Goal: Download file/media

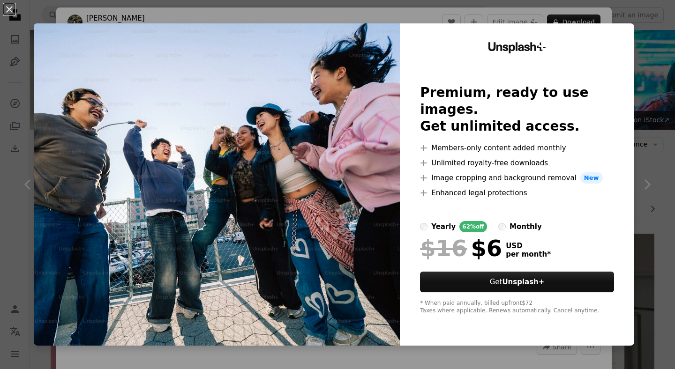
scroll to position [1291, 0]
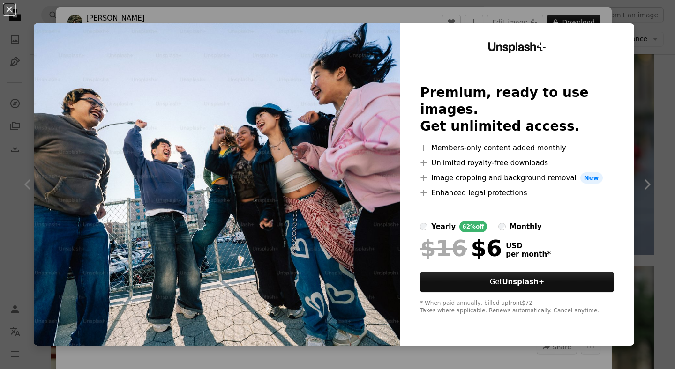
click at [658, 24] on div "An X shape Unsplash+ Premium, ready to use images. Get unlimited access. A plus…" at bounding box center [337, 184] width 675 height 369
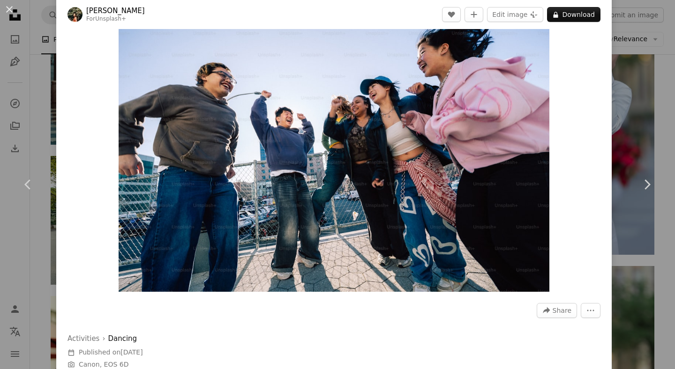
scroll to position [36, 0]
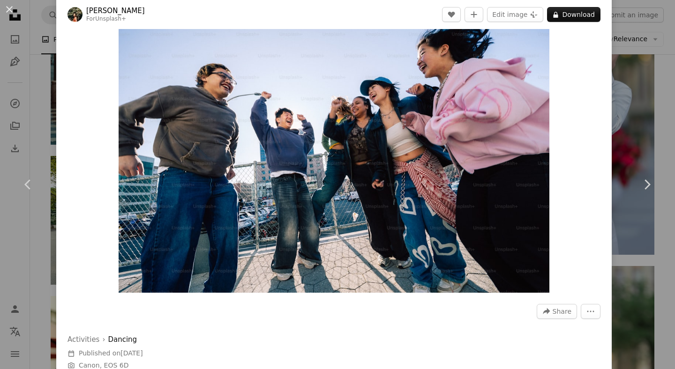
click at [466, 153] on img "Zoom in on this image" at bounding box center [334, 149] width 431 height 287
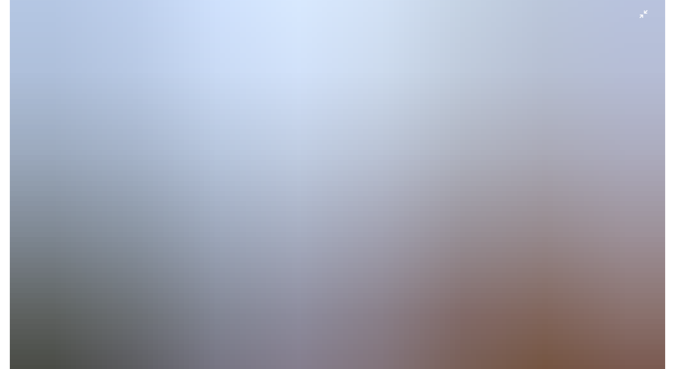
scroll to position [57, 0]
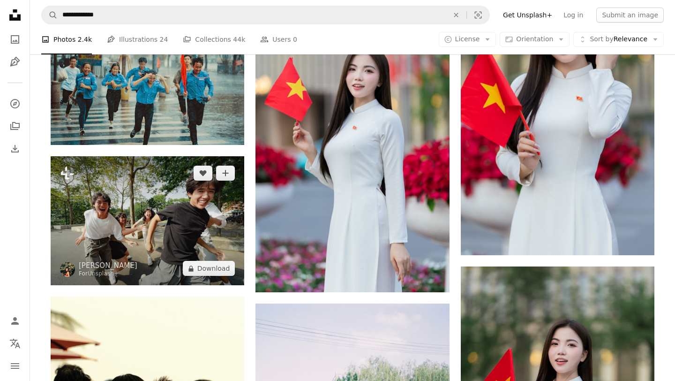
click at [214, 213] on img at bounding box center [148, 220] width 194 height 129
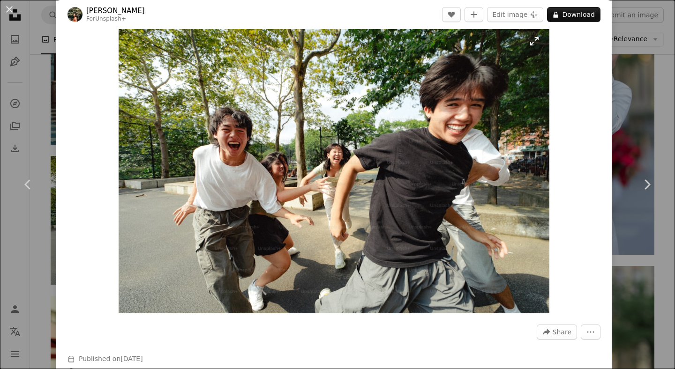
scroll to position [444, 0]
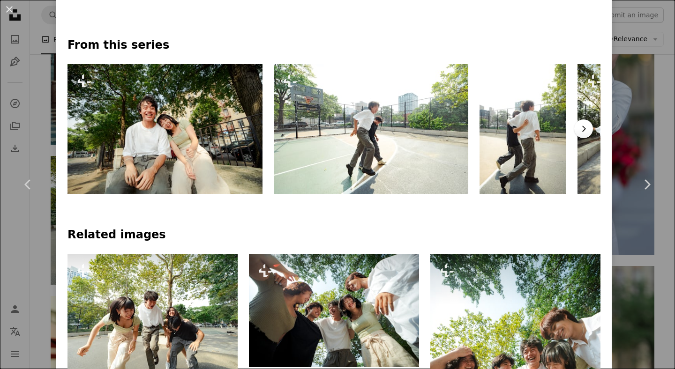
click at [585, 127] on button "Chevron right" at bounding box center [583, 129] width 19 height 19
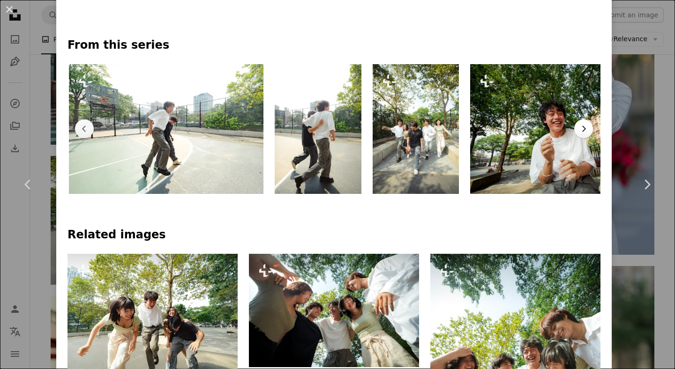
scroll to position [0, 206]
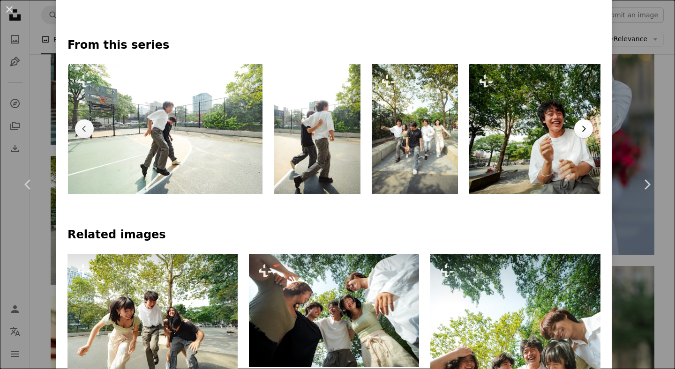
click at [585, 127] on button "Chevron right" at bounding box center [583, 129] width 19 height 19
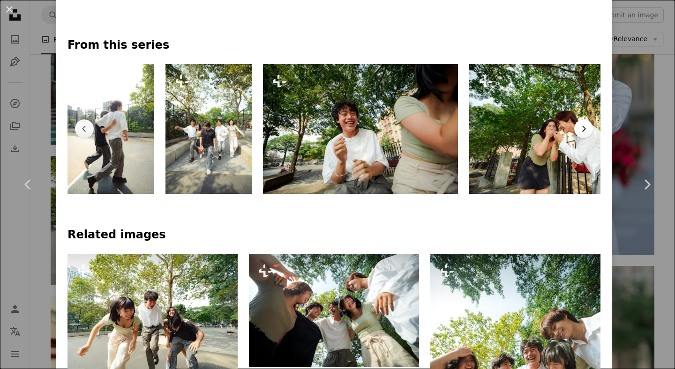
click at [585, 127] on button "Chevron right" at bounding box center [583, 129] width 19 height 19
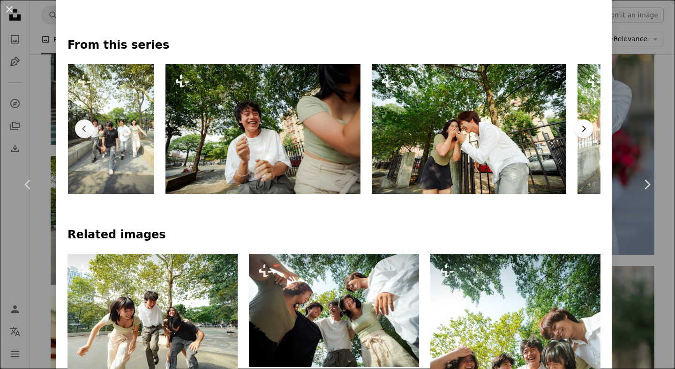
click at [585, 127] on button "Chevron right" at bounding box center [583, 129] width 19 height 19
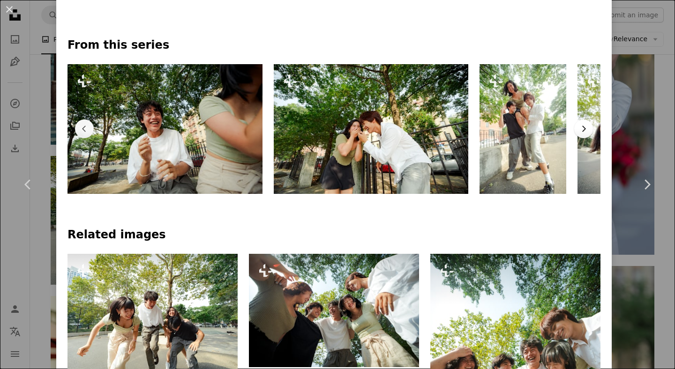
click at [585, 127] on button "Chevron right" at bounding box center [583, 129] width 19 height 19
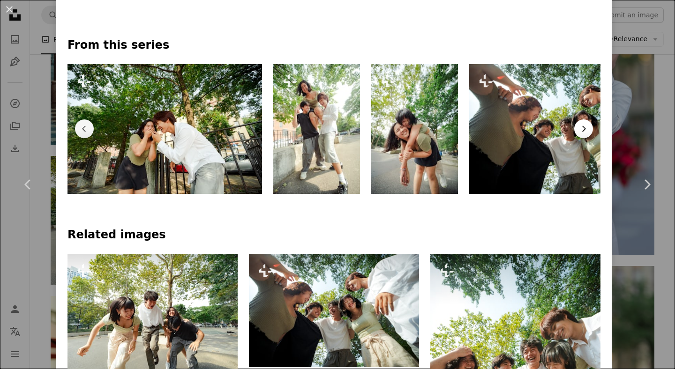
click at [585, 127] on button "Chevron right" at bounding box center [583, 129] width 19 height 19
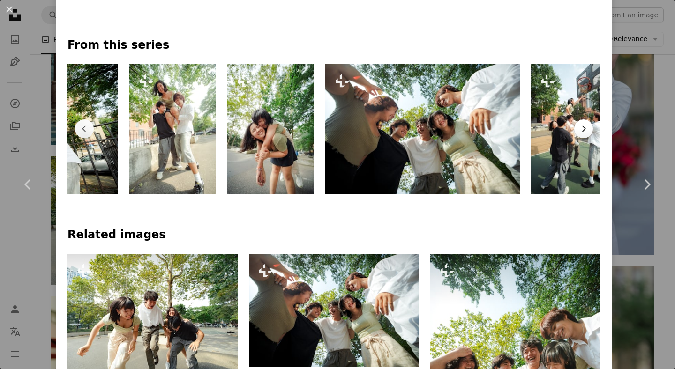
scroll to position [0, 968]
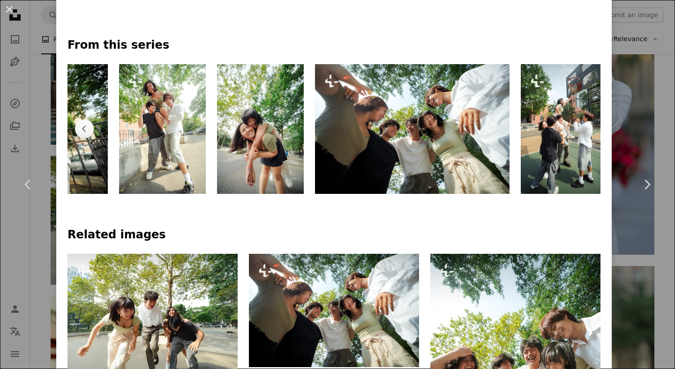
click at [585, 127] on img at bounding box center [564, 129] width 87 height 130
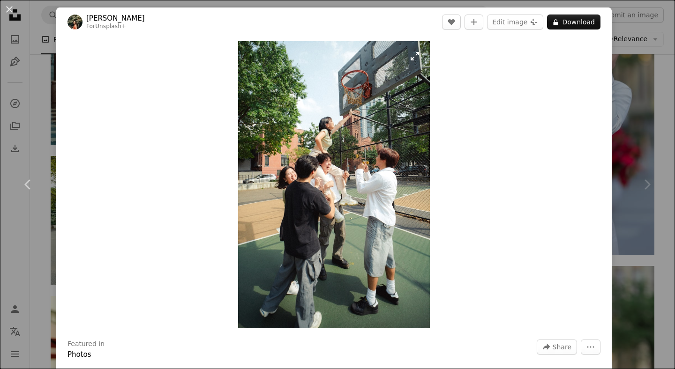
click at [373, 124] on img "Zoom in on this image" at bounding box center [334, 184] width 192 height 287
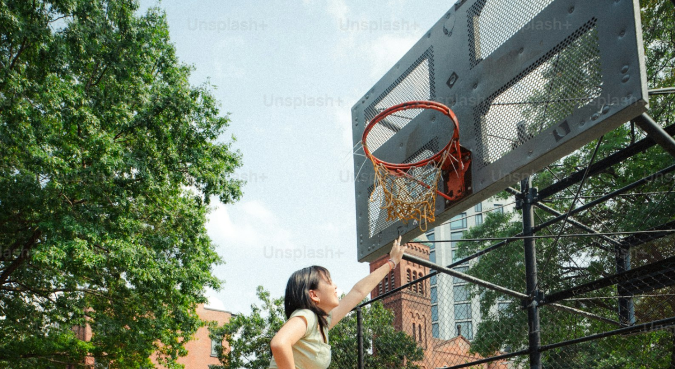
scroll to position [322, 0]
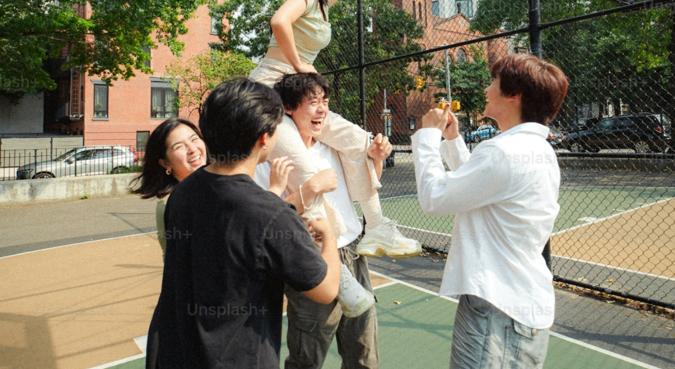
click at [373, 124] on img "Zoom out on this image" at bounding box center [338, 184] width 676 height 1014
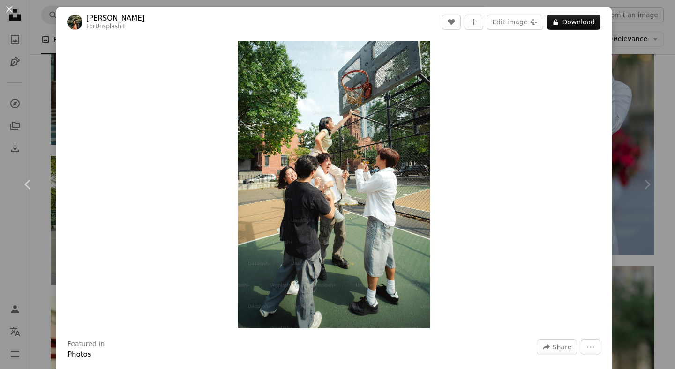
click at [479, 102] on div "Zoom in" at bounding box center [333, 185] width 555 height 297
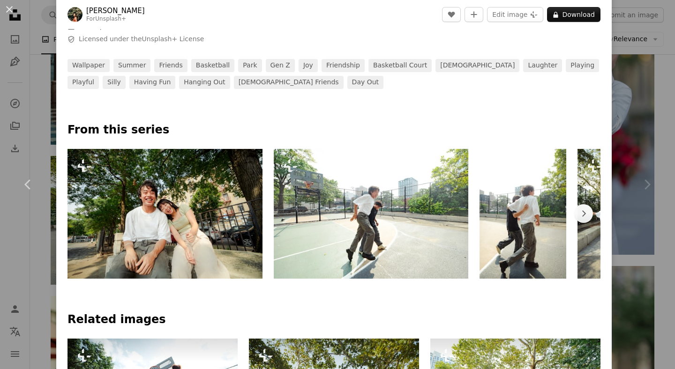
scroll to position [365, 0]
click at [34, 90] on div "An X shape Chevron left Chevron right [PERSON_NAME] For Unsplash+ A heart A plu…" at bounding box center [337, 184] width 675 height 369
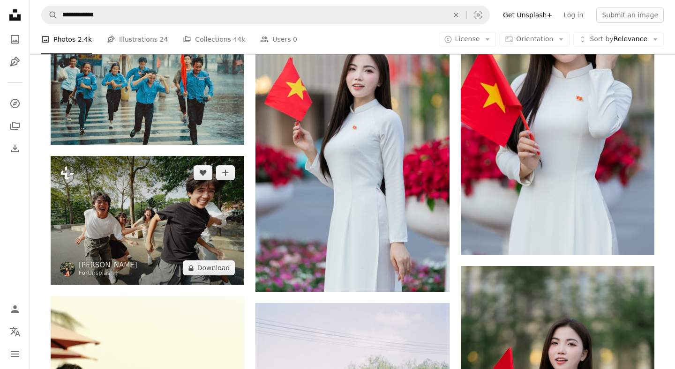
click at [104, 218] on img at bounding box center [148, 220] width 194 height 129
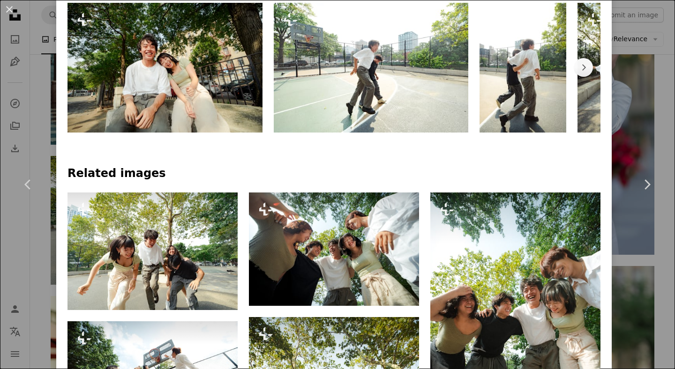
scroll to position [519, 0]
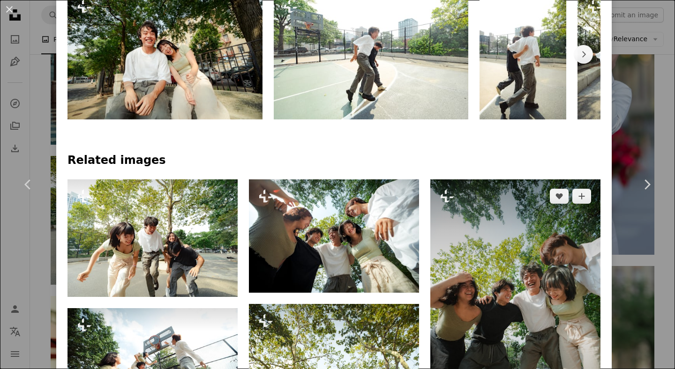
click at [526, 298] on img at bounding box center [515, 307] width 170 height 255
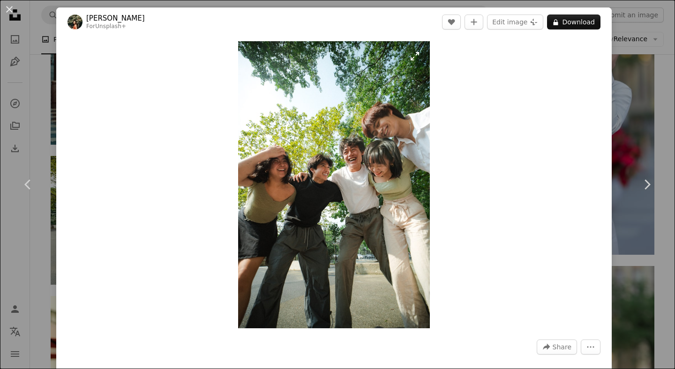
click at [408, 203] on img "Zoom in on this image" at bounding box center [334, 184] width 192 height 287
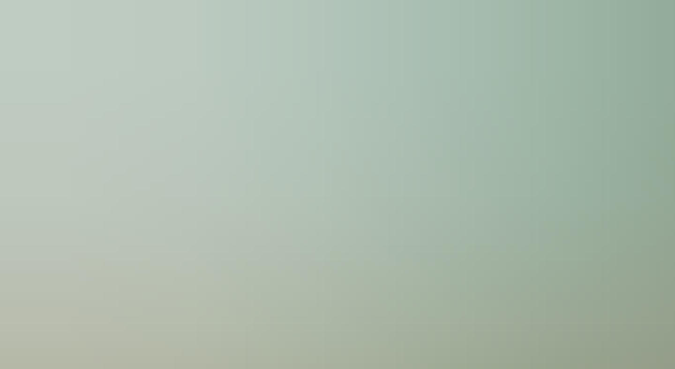
scroll to position [322, 0]
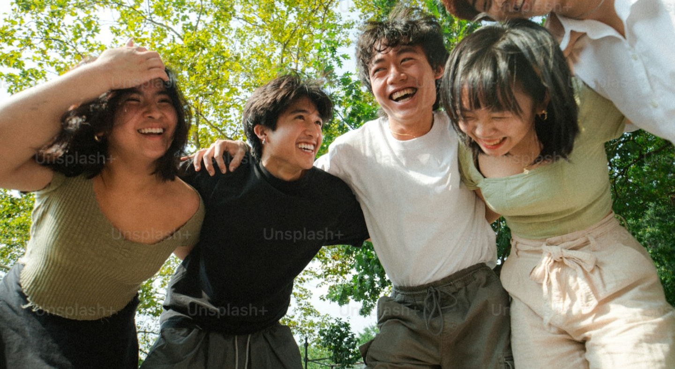
click at [408, 203] on img "Zoom out on this image" at bounding box center [338, 185] width 676 height 1014
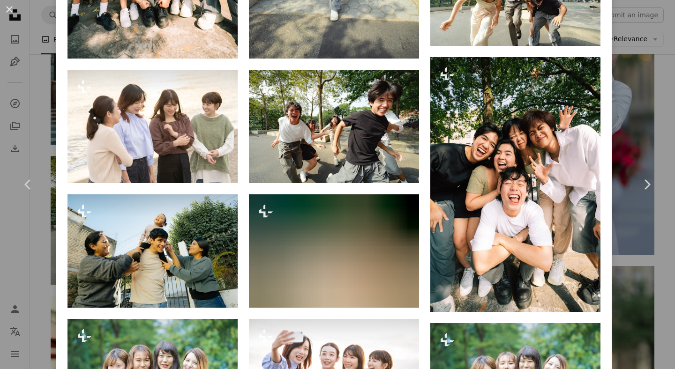
scroll to position [929, 0]
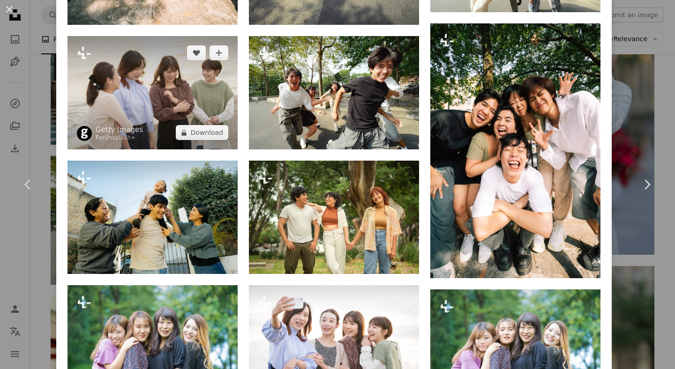
click at [109, 105] on img at bounding box center [152, 92] width 170 height 113
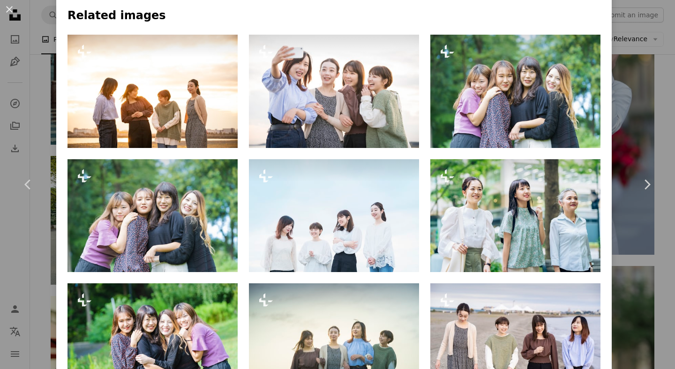
scroll to position [696, 0]
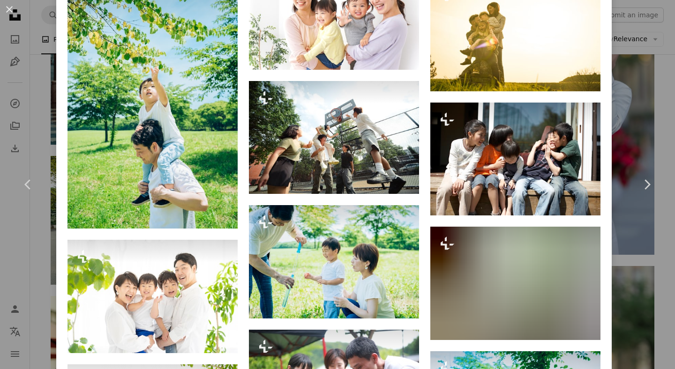
scroll to position [2255, 0]
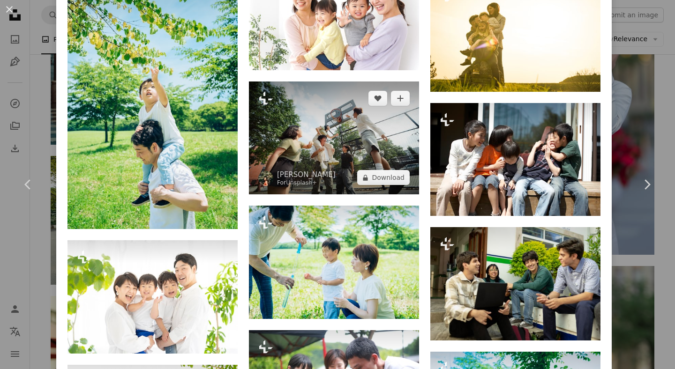
click at [395, 165] on img at bounding box center [334, 138] width 170 height 113
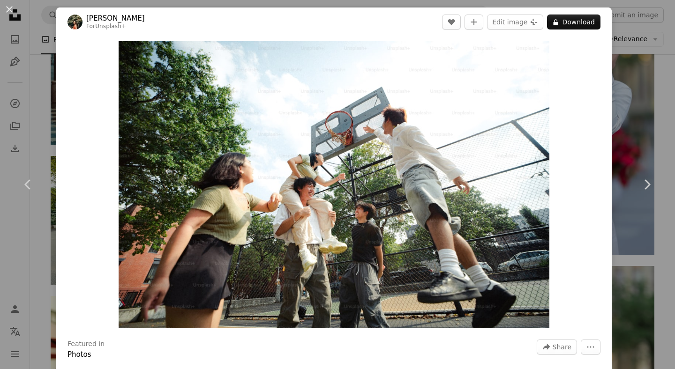
click at [395, 165] on img "Zoom in on this image" at bounding box center [334, 184] width 431 height 287
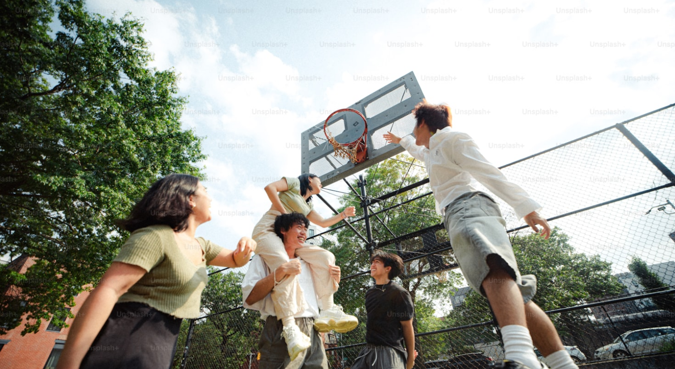
scroll to position [40, 0]
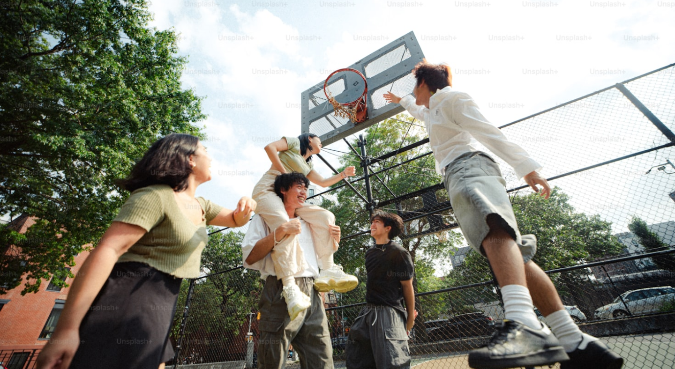
click at [405, 202] on img "Zoom out on this image" at bounding box center [338, 184] width 676 height 450
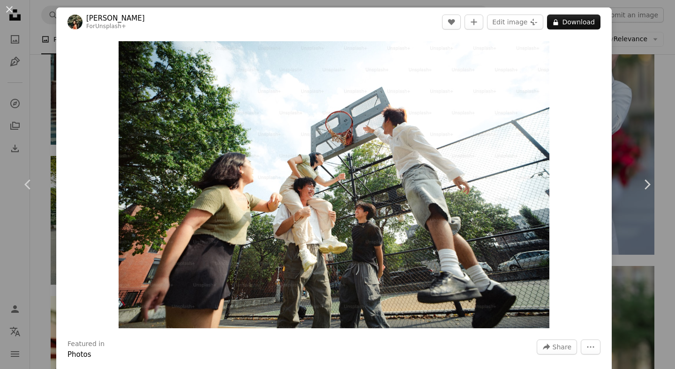
click at [635, 106] on div "An X shape Chevron left Chevron right [PERSON_NAME] For Unsplash+ A heart A plu…" at bounding box center [337, 184] width 675 height 369
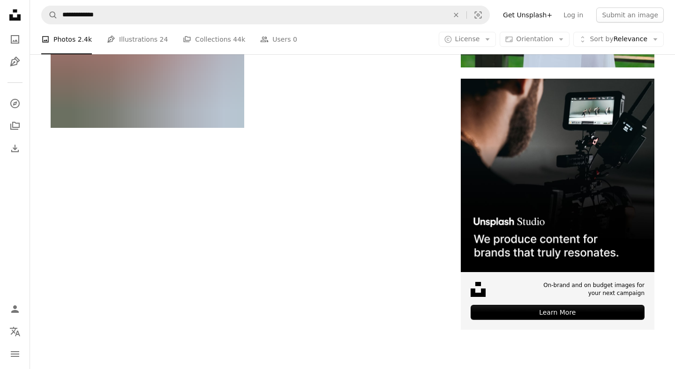
scroll to position [5138, 0]
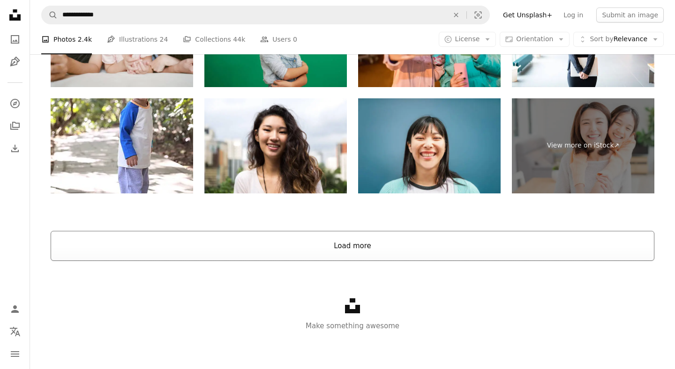
click at [435, 238] on button "Load more" at bounding box center [353, 246] width 604 height 30
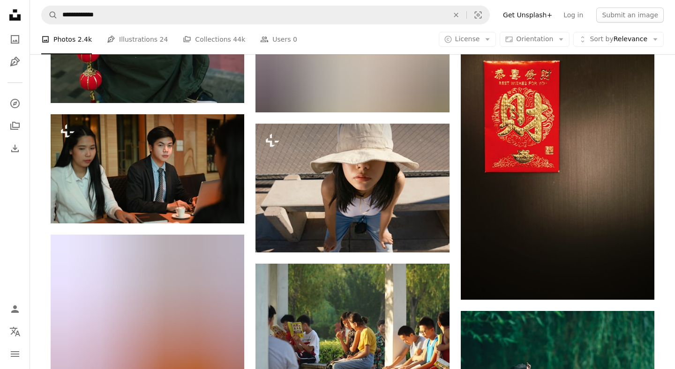
scroll to position [6460, 0]
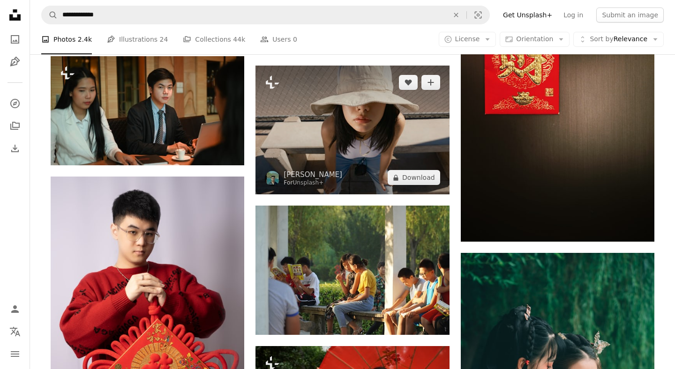
click at [398, 132] on img at bounding box center [352, 130] width 194 height 129
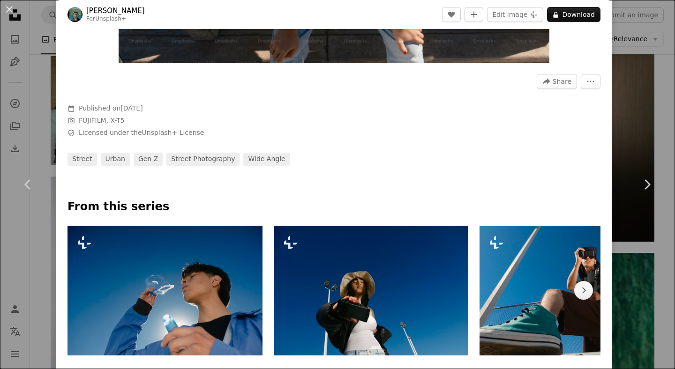
scroll to position [361, 0]
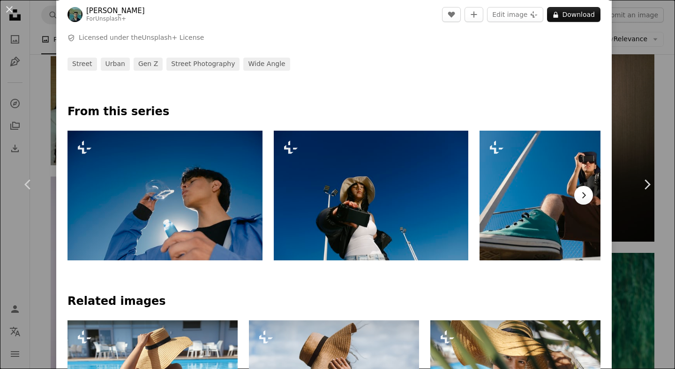
click at [588, 199] on icon "Chevron right" at bounding box center [583, 195] width 9 height 9
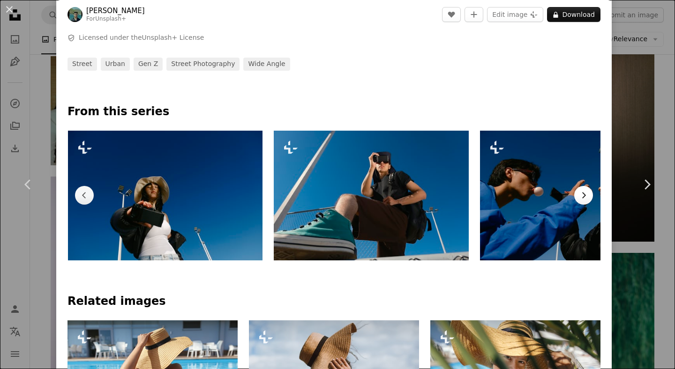
click at [588, 199] on icon "Chevron right" at bounding box center [583, 195] width 9 height 9
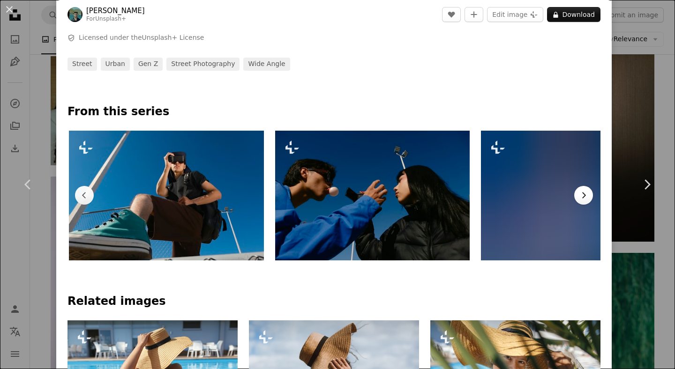
scroll to position [0, 412]
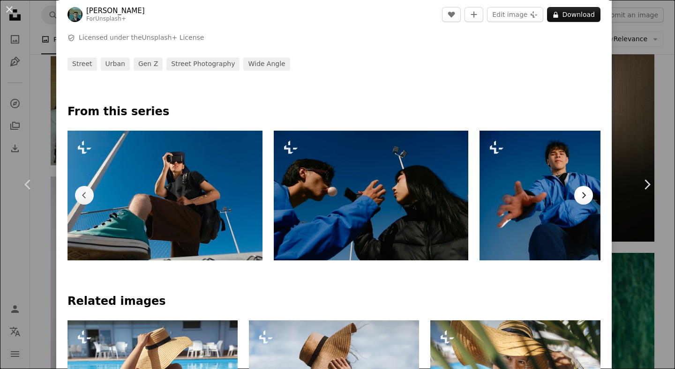
click at [588, 199] on icon "Chevron right" at bounding box center [583, 195] width 9 height 9
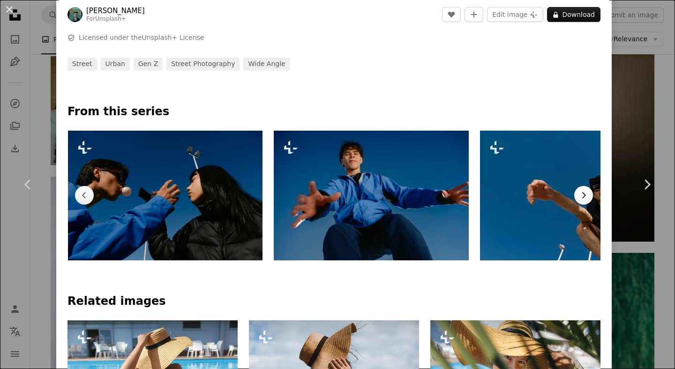
click at [588, 199] on icon "Chevron right" at bounding box center [583, 195] width 9 height 9
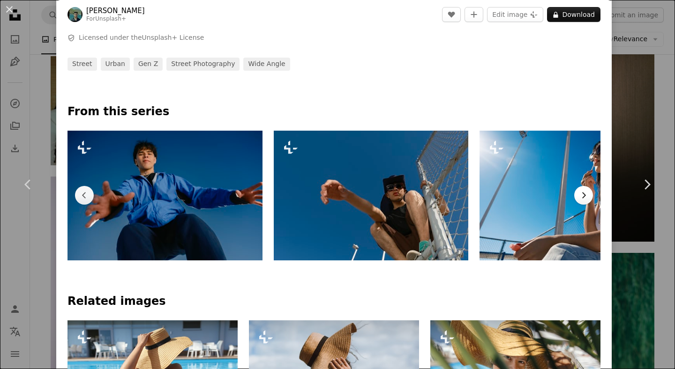
click at [588, 199] on icon "Chevron right" at bounding box center [583, 195] width 9 height 9
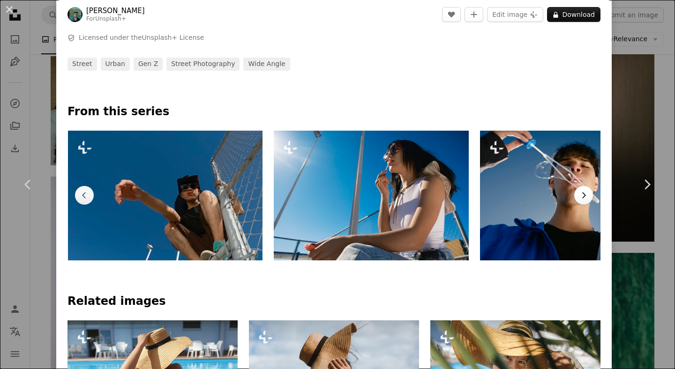
click at [588, 199] on icon "Chevron right" at bounding box center [583, 195] width 9 height 9
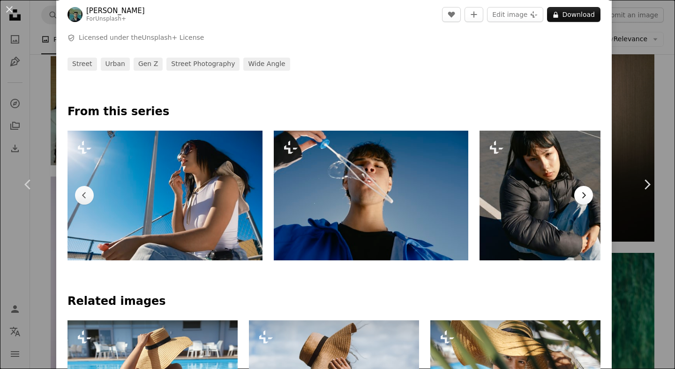
click at [588, 199] on icon "Chevron right" at bounding box center [583, 195] width 9 height 9
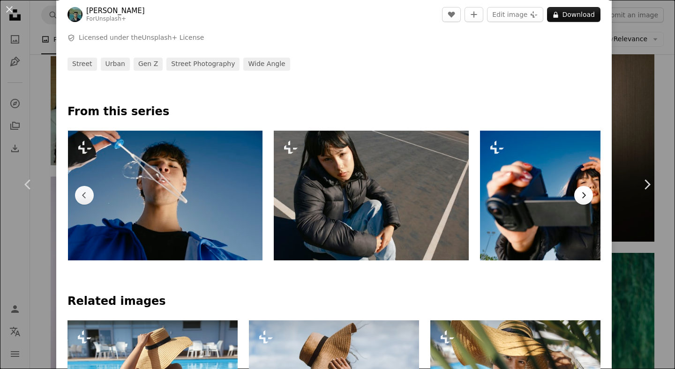
click at [588, 199] on icon "Chevron right" at bounding box center [583, 195] width 9 height 9
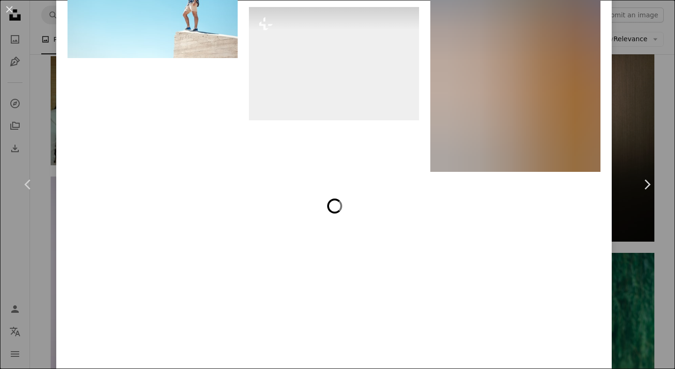
scroll to position [2401, 0]
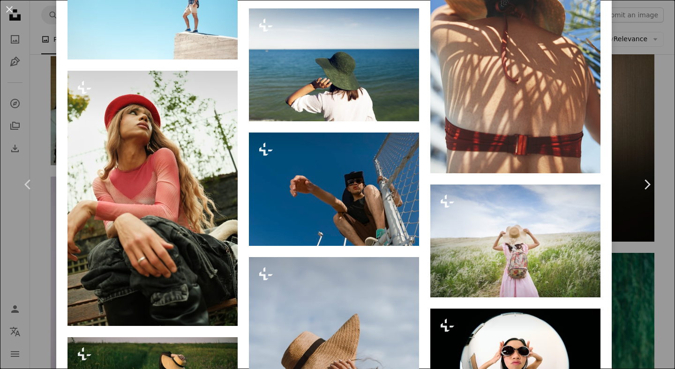
click at [645, 117] on div "An X shape Chevron left Chevron right [PERSON_NAME] For Unsplash+ A heart A plu…" at bounding box center [337, 184] width 675 height 369
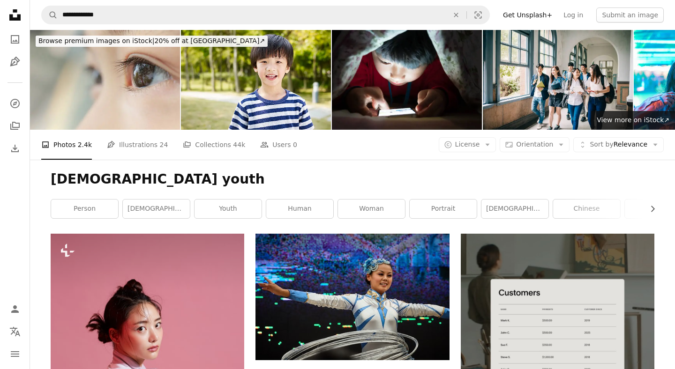
click at [514, 24] on nav "**********" at bounding box center [352, 15] width 645 height 30
click at [533, 16] on link "Get Unsplash+" at bounding box center [527, 14] width 60 height 15
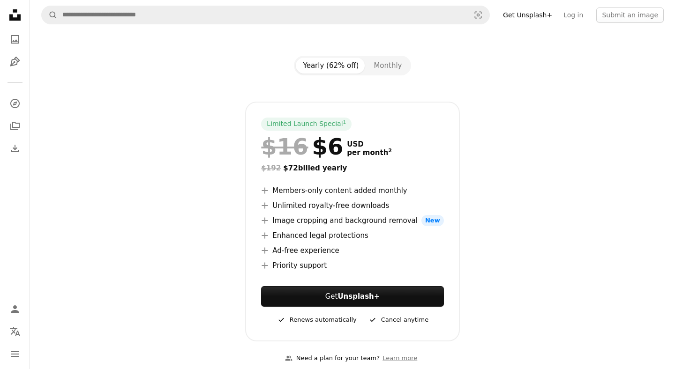
scroll to position [80, 0]
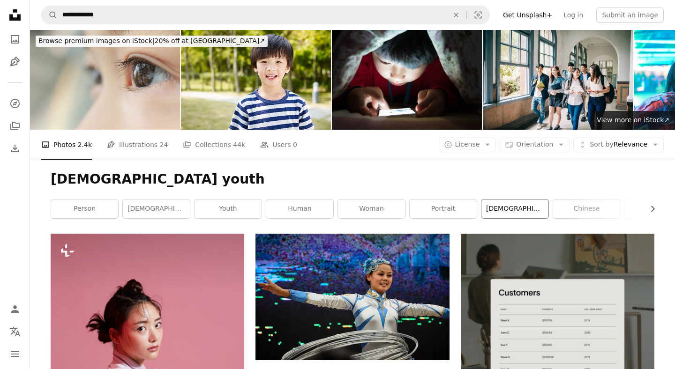
click at [532, 205] on link "[DEMOGRAPHIC_DATA]" at bounding box center [514, 209] width 67 height 19
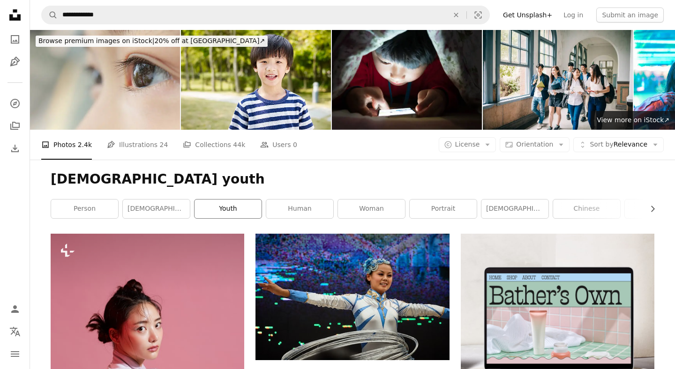
click at [228, 207] on link "youth" at bounding box center [228, 209] width 67 height 19
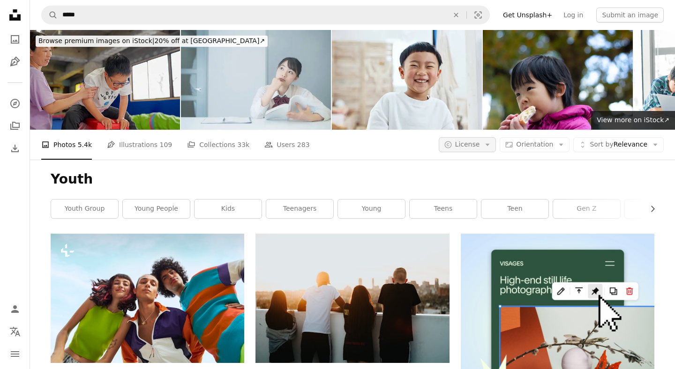
click at [458, 143] on button "A copyright icon © License Arrow down" at bounding box center [468, 144] width 58 height 15
click at [459, 217] on link "Free" at bounding box center [486, 219] width 77 height 17
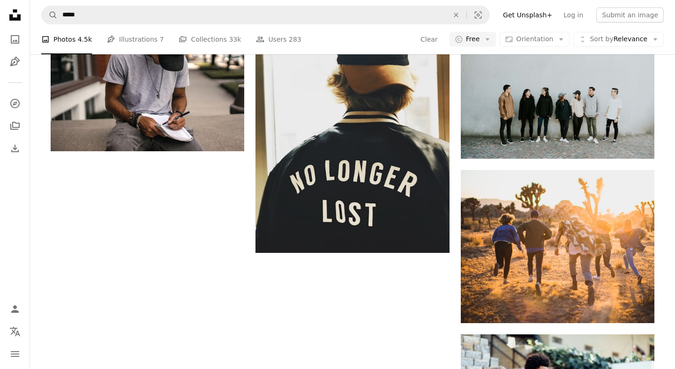
scroll to position [1049, 0]
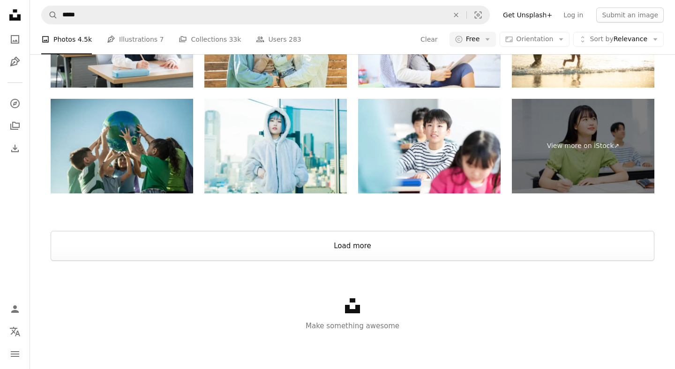
click at [452, 255] on button "Load more" at bounding box center [353, 246] width 604 height 30
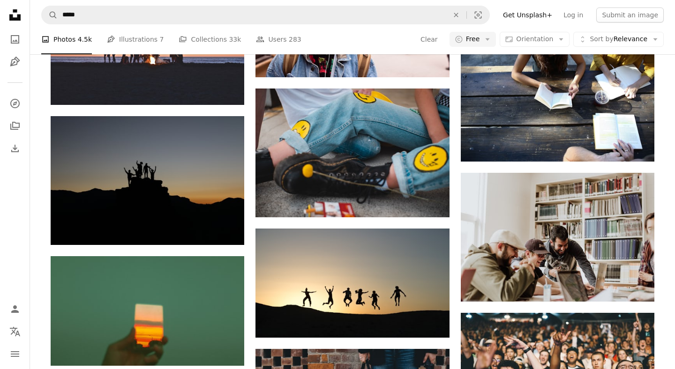
scroll to position [1902, 0]
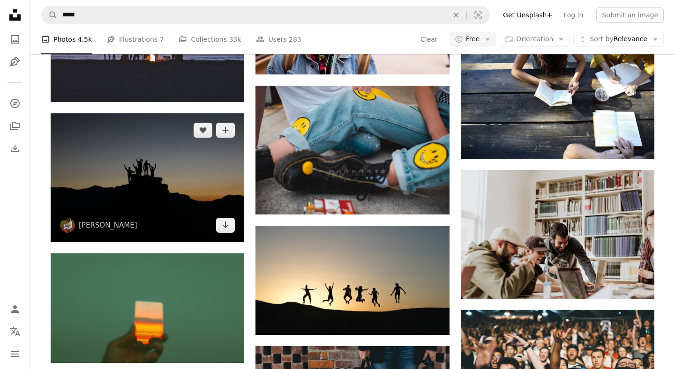
click at [130, 157] on img at bounding box center [148, 177] width 194 height 129
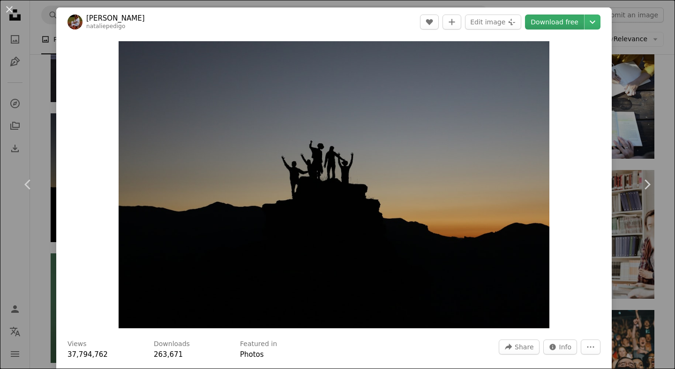
click at [564, 16] on link "Download free" at bounding box center [554, 22] width 59 height 15
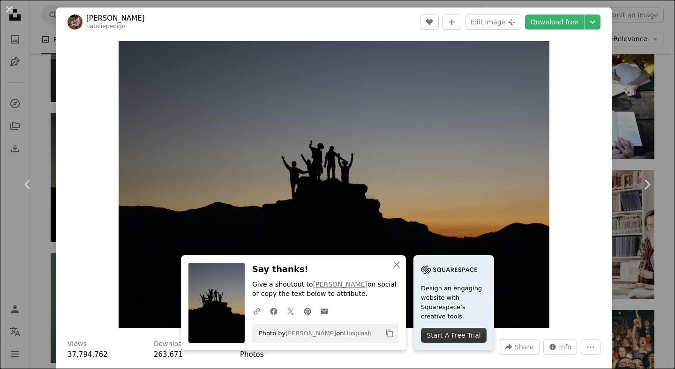
click at [670, 84] on div "An X shape Chevron left Chevron right An X shape Close Say thanks! Give a shout…" at bounding box center [337, 184] width 675 height 369
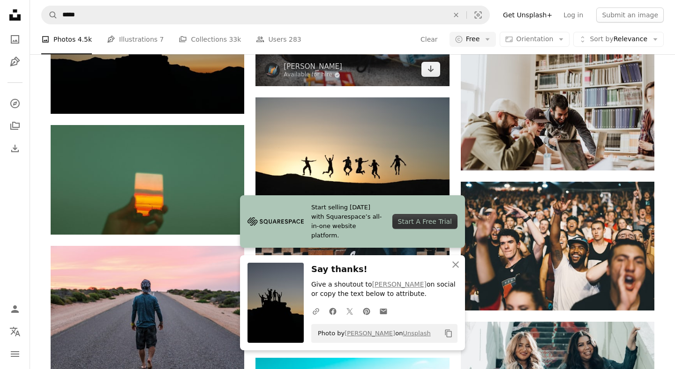
scroll to position [2036, 0]
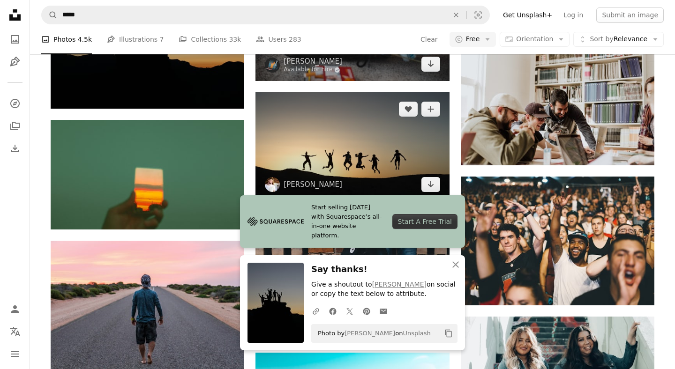
click at [374, 151] on img at bounding box center [352, 146] width 194 height 109
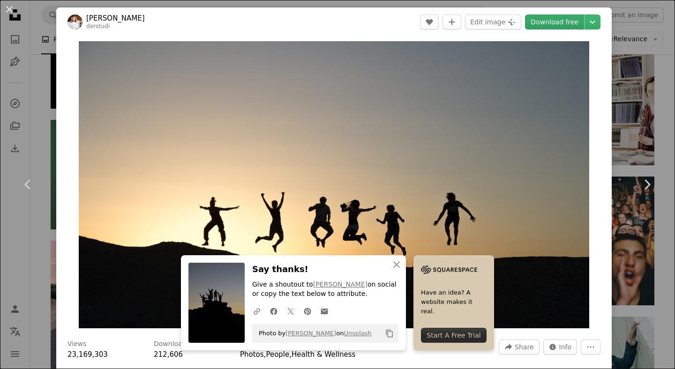
click at [548, 27] on link "Download free" at bounding box center [554, 22] width 59 height 15
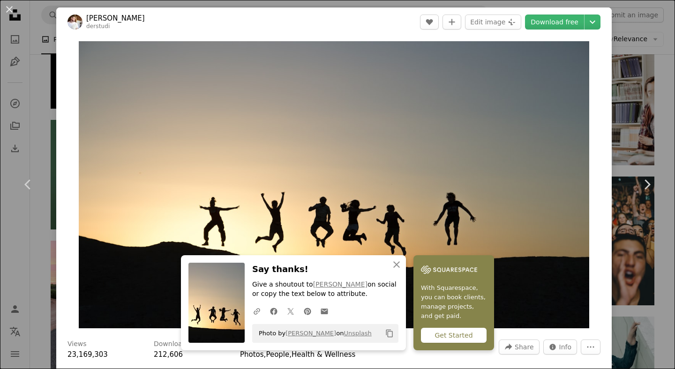
click at [659, 118] on div "An X shape Chevron left Chevron right An X shape Close Say thanks! Give a shout…" at bounding box center [337, 184] width 675 height 369
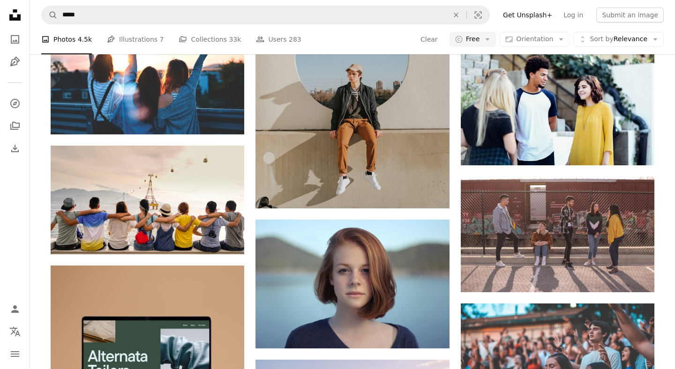
scroll to position [1348, 0]
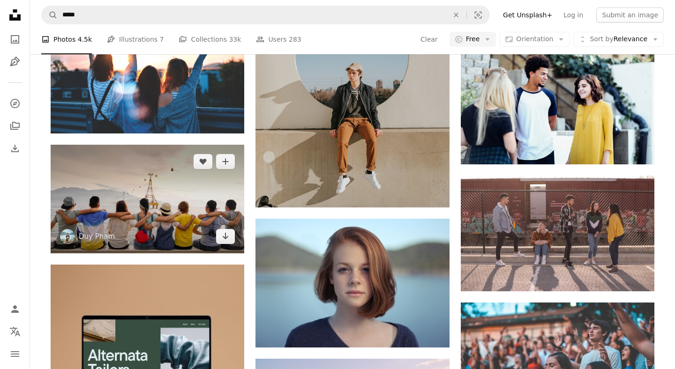
click at [229, 202] on img at bounding box center [148, 199] width 194 height 109
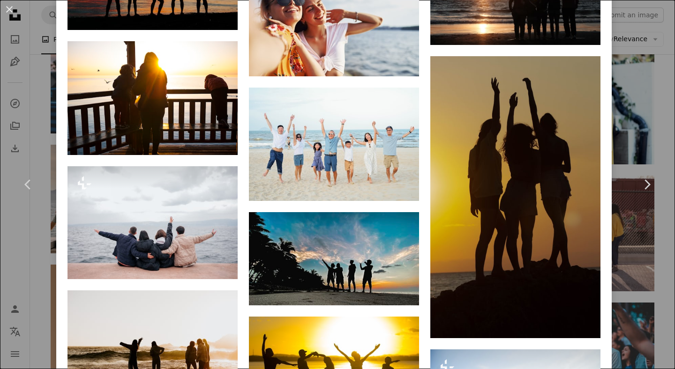
scroll to position [1442, 0]
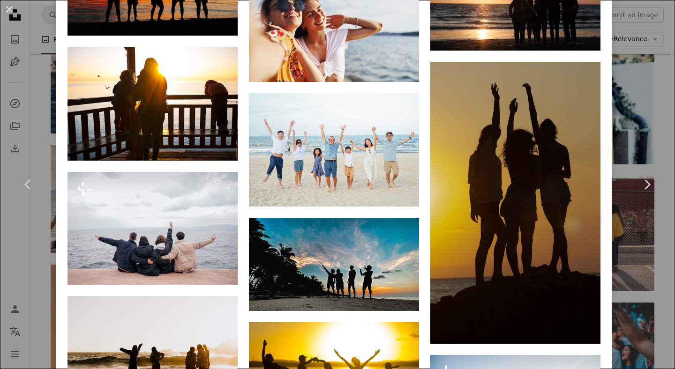
click at [638, 127] on div "An X shape Chevron left Chevron right [PERSON_NAME] miinyuii A heart A plus sig…" at bounding box center [337, 184] width 675 height 369
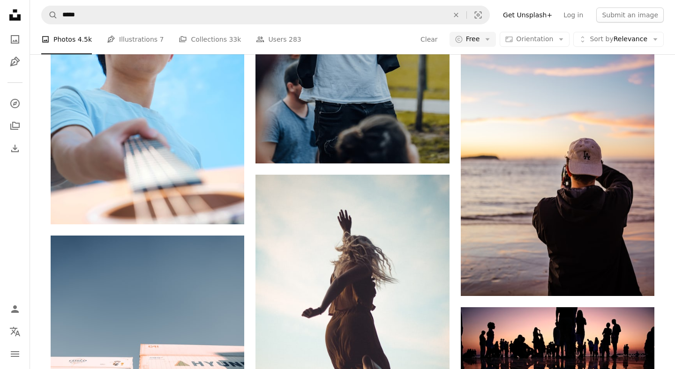
scroll to position [7059, 0]
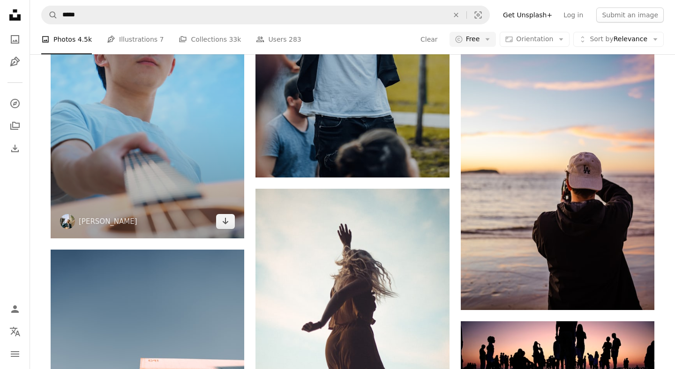
click at [172, 119] on img at bounding box center [148, 93] width 194 height 291
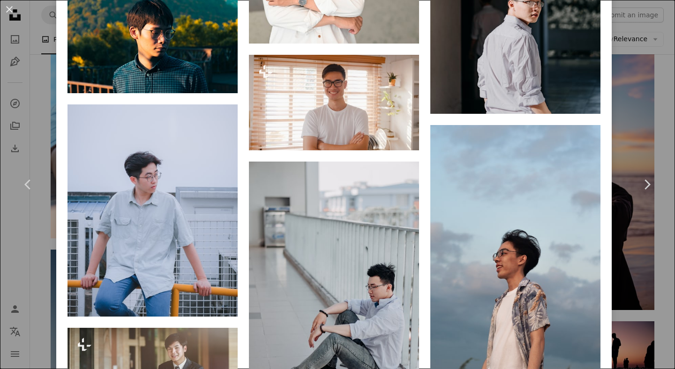
scroll to position [2836, 0]
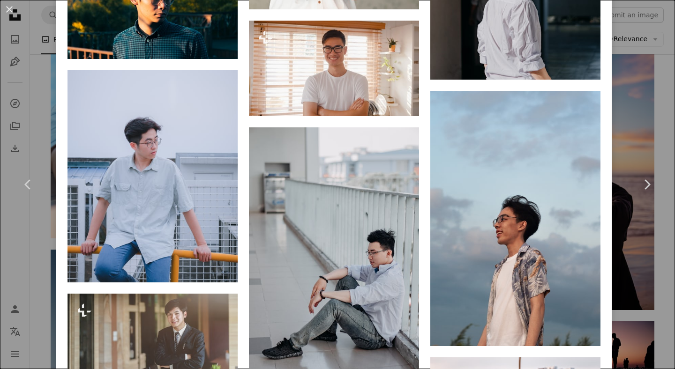
click at [648, 117] on div "An X shape Chevron left Chevron right [PERSON_NAME] woodyyan A heart A plus sig…" at bounding box center [337, 184] width 675 height 369
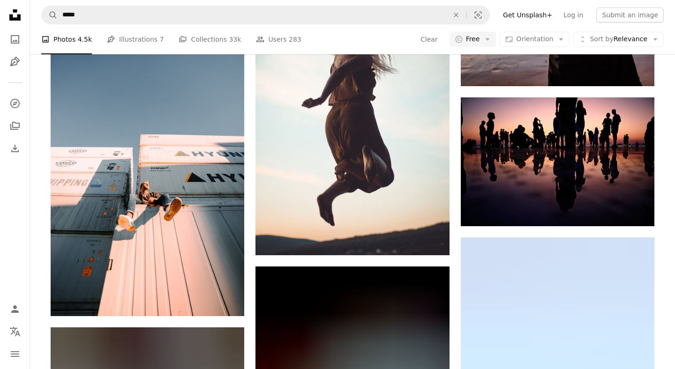
scroll to position [7283, 0]
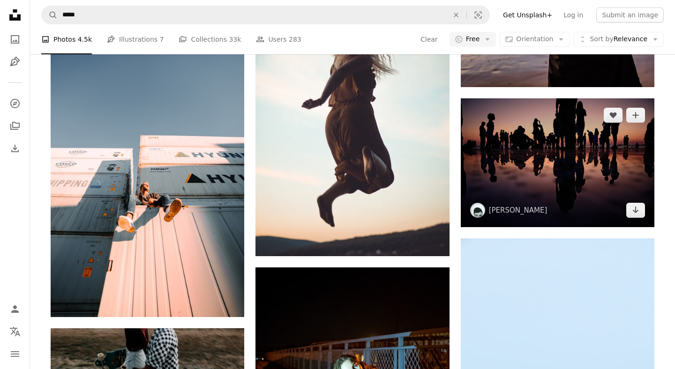
click at [577, 163] on img at bounding box center [558, 162] width 194 height 129
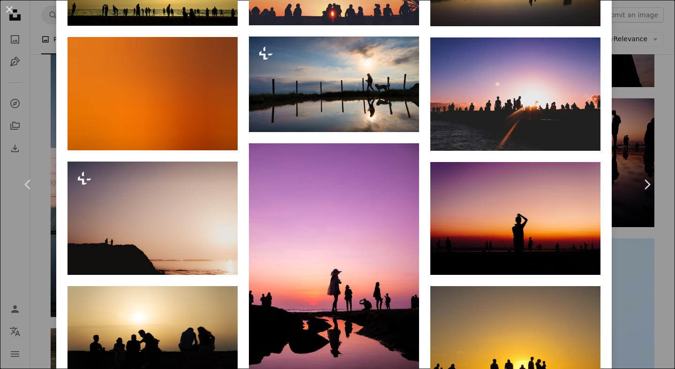
scroll to position [766, 0]
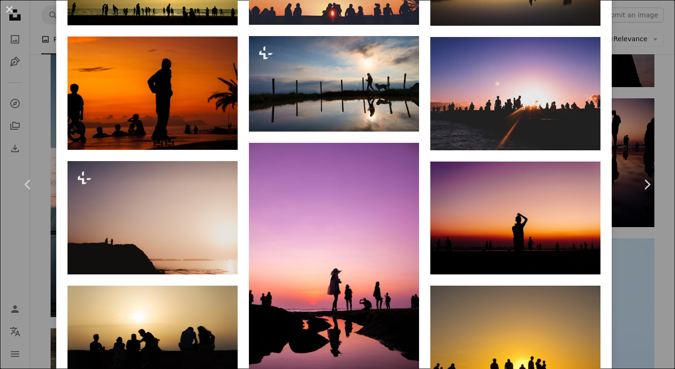
click at [636, 130] on div "An X shape Chevron left Chevron right [PERSON_NAME] mariopurisic A heart A plus…" at bounding box center [337, 184] width 675 height 369
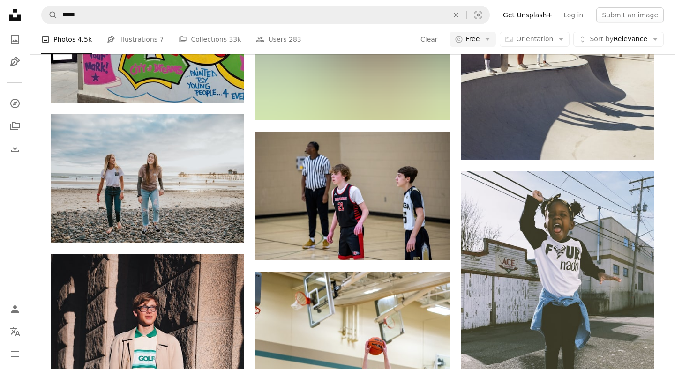
scroll to position [8341, 0]
